Goal: Task Accomplishment & Management: Manage account settings

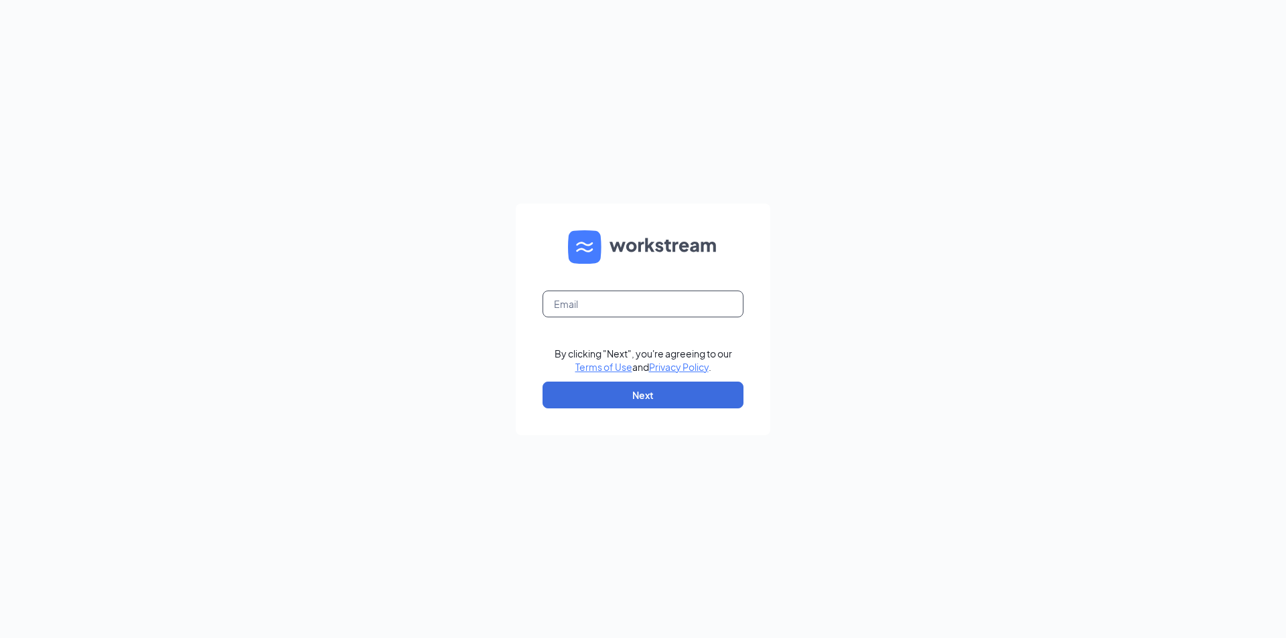
click at [667, 310] on input "text" at bounding box center [643, 304] width 201 height 27
type input "krees@beefncheddar.com"
click at [619, 401] on button "Next" at bounding box center [643, 395] width 201 height 27
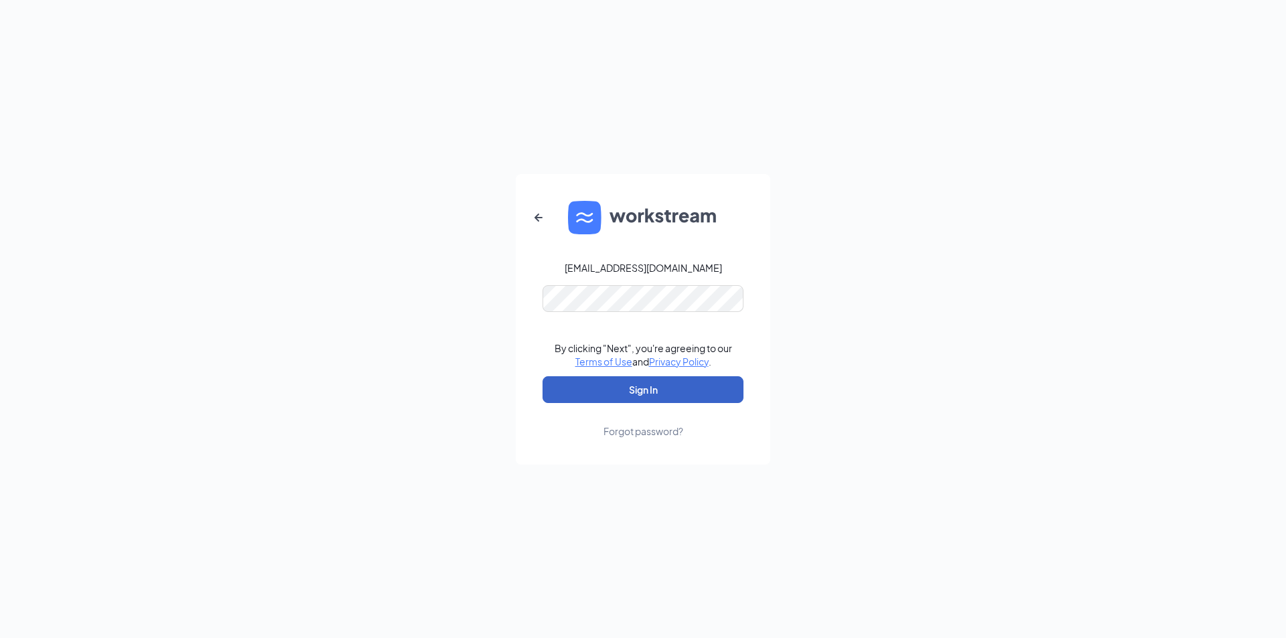
click at [634, 391] on button "Sign In" at bounding box center [643, 389] width 201 height 27
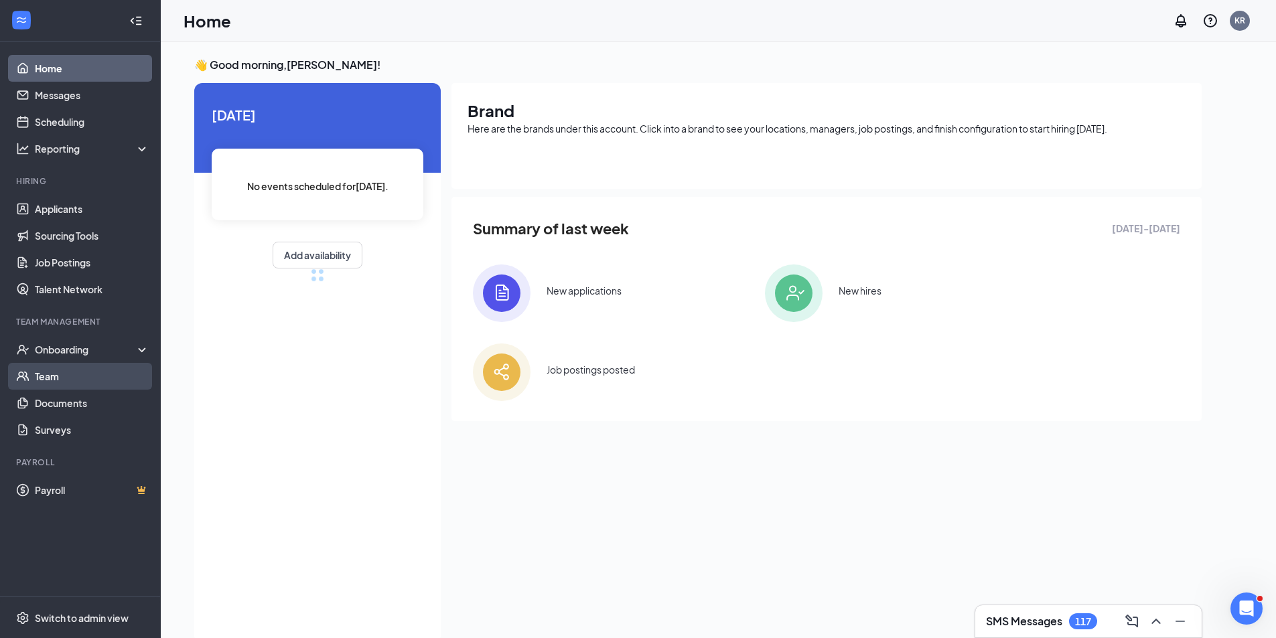
click at [60, 382] on link "Team" at bounding box center [92, 376] width 115 height 27
